Goal: Information Seeking & Learning: Learn about a topic

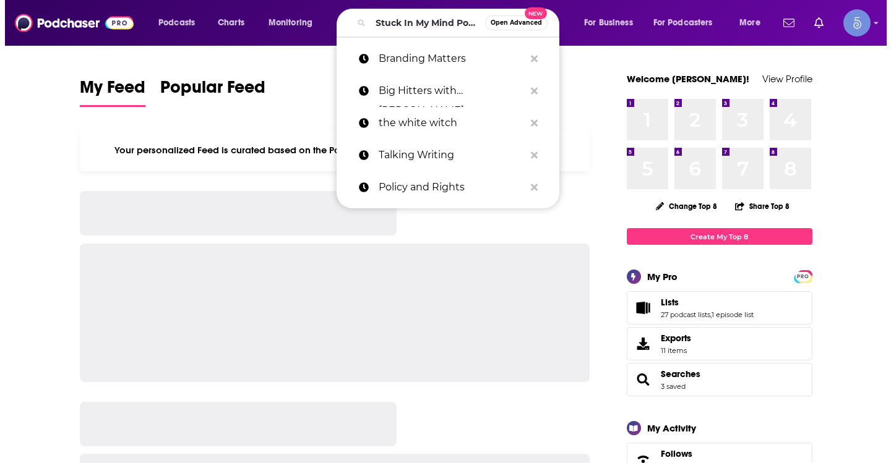
scroll to position [0, 39]
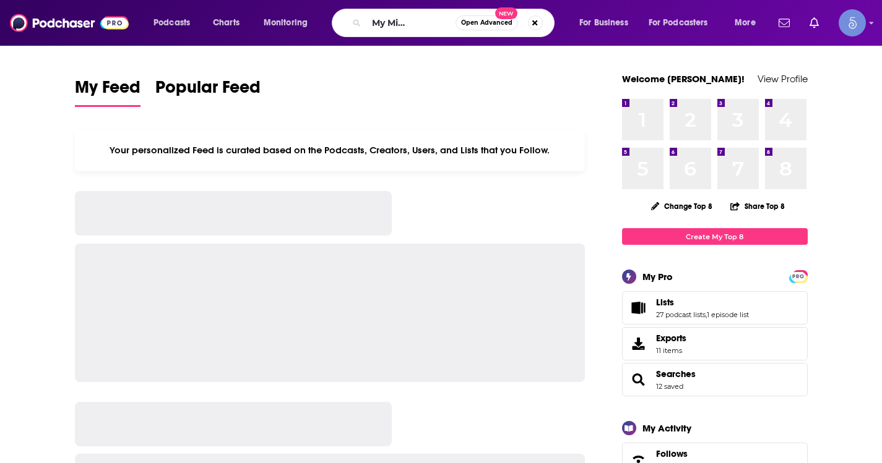
type input "Stuck In My Mind Podcast"
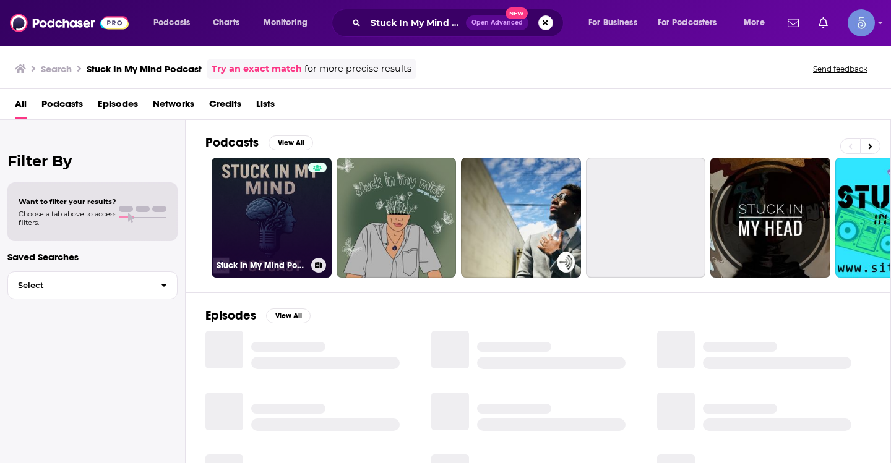
click at [273, 222] on link "Stuck In My Mind Podcast" at bounding box center [272, 218] width 120 height 120
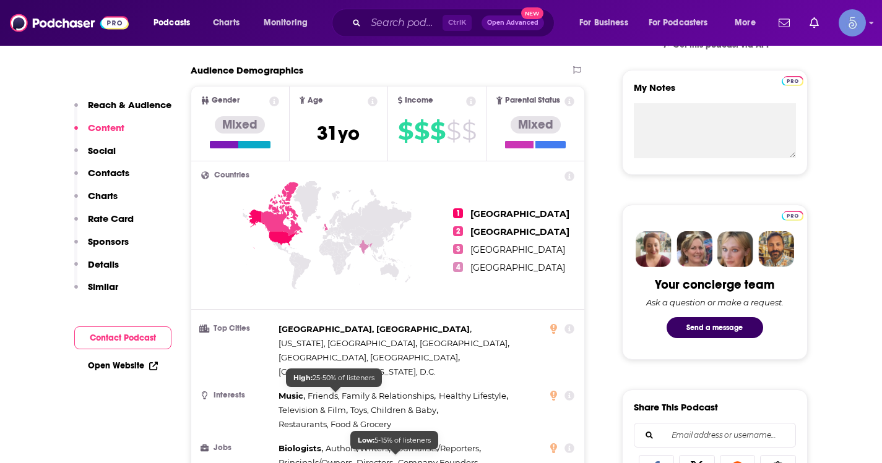
scroll to position [371, 0]
